Goal: Register for event/course

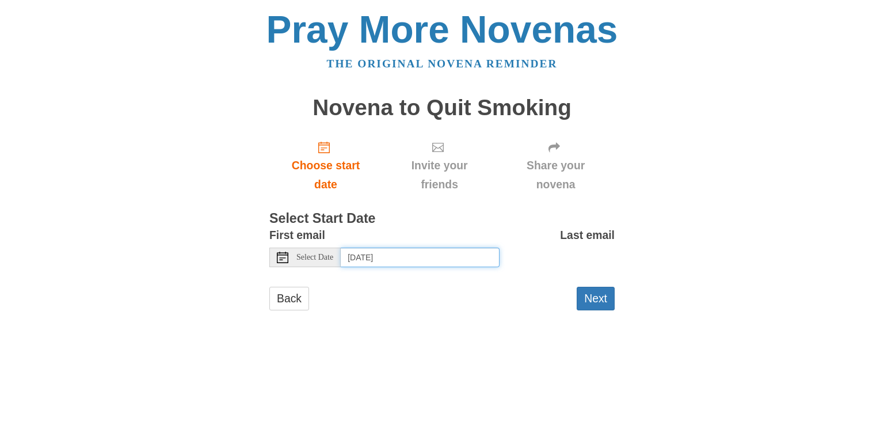
click at [473, 253] on input "Thursday, August 21st, 2025" at bounding box center [420, 257] width 159 height 20
click at [595, 292] on button "Next" at bounding box center [596, 299] width 38 height 24
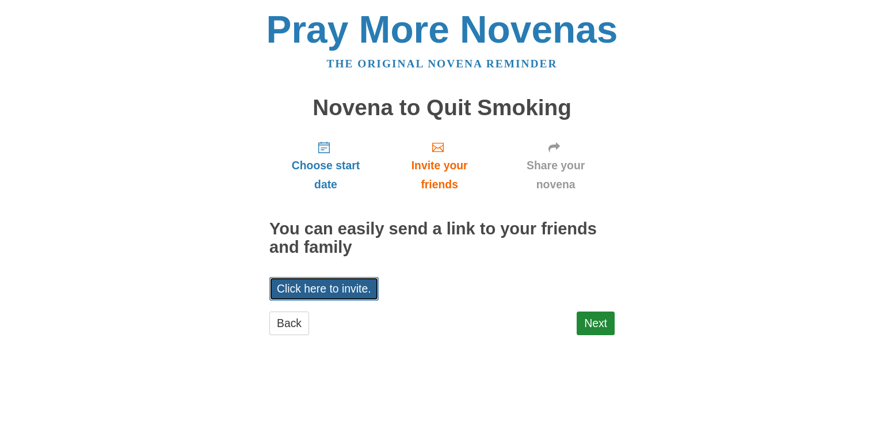
click at [326, 288] on link "Click here to invite." at bounding box center [323, 289] width 109 height 24
click at [605, 316] on link "Next" at bounding box center [596, 323] width 38 height 24
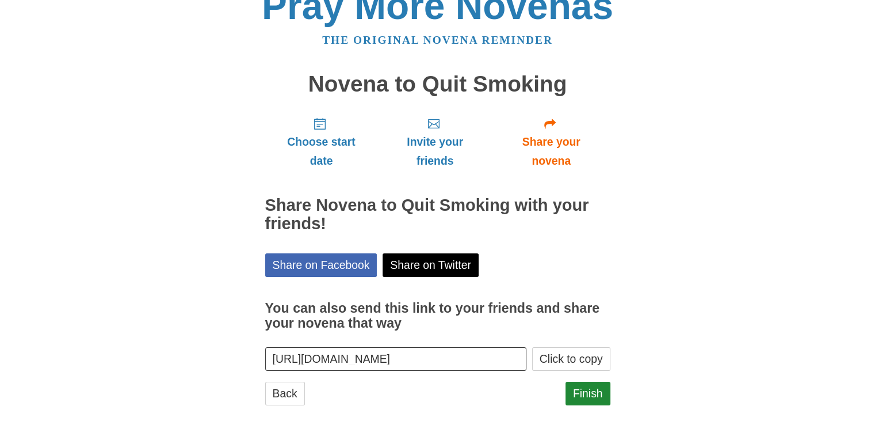
scroll to position [37, 0]
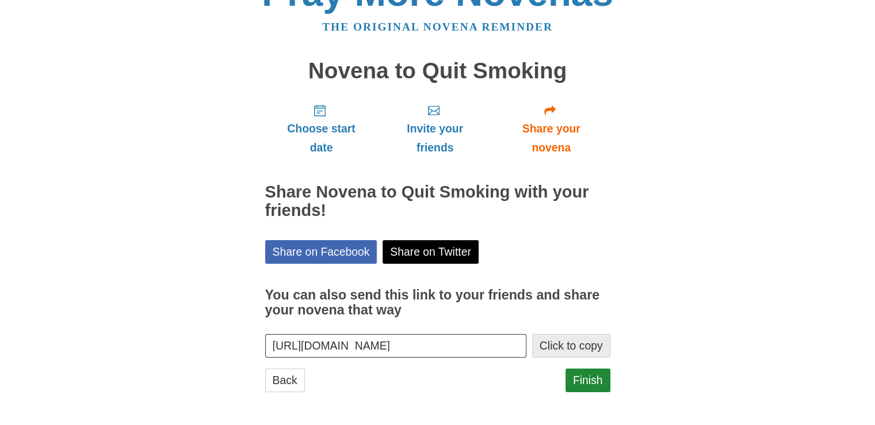
click at [550, 345] on button "Click to copy" at bounding box center [571, 346] width 78 height 24
click at [585, 378] on link "Finish" at bounding box center [588, 380] width 45 height 24
